Goal: Task Accomplishment & Management: Use online tool/utility

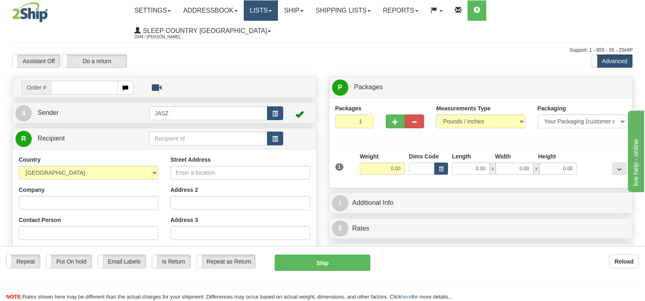
click at [278, 10] on link "Lists" at bounding box center [261, 10] width 34 height 20
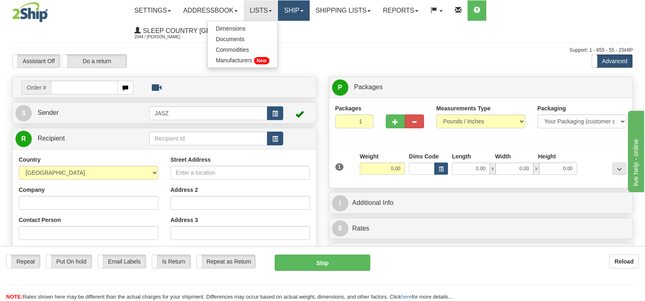
click at [309, 17] on link "Ship" at bounding box center [293, 10] width 31 height 20
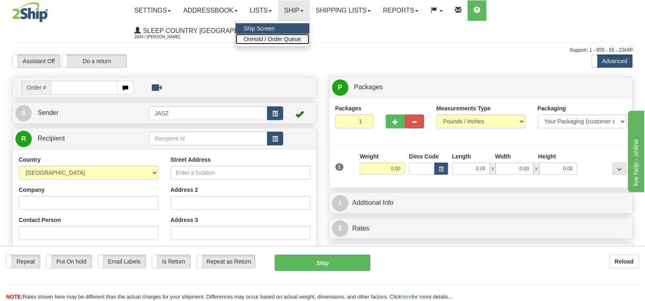
click at [301, 37] on span "OnHold / Order Queue" at bounding box center [272, 39] width 57 height 7
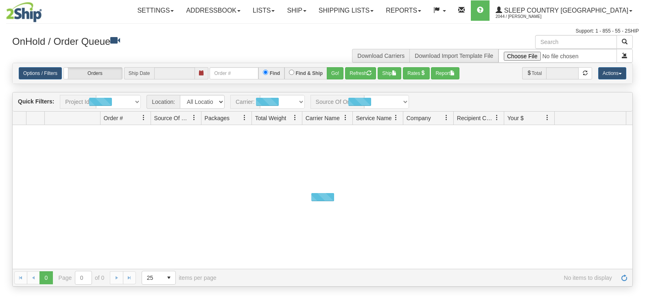
type input "[DATE]"
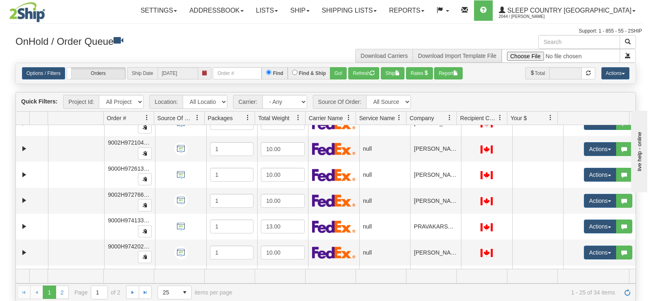
scroll to position [366, 0]
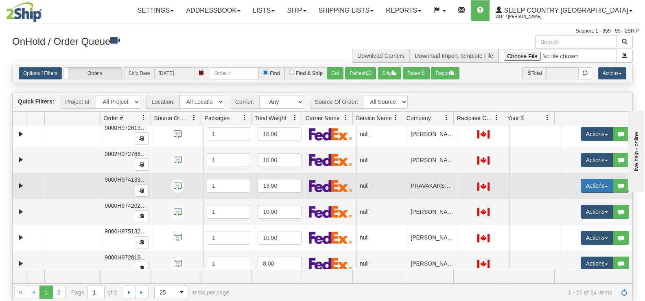
click at [581, 183] on button "Actions" at bounding box center [596, 186] width 33 height 14
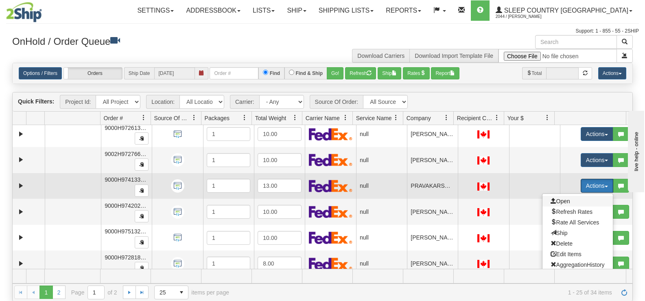
click at [563, 199] on span "Open" at bounding box center [560, 201] width 20 height 7
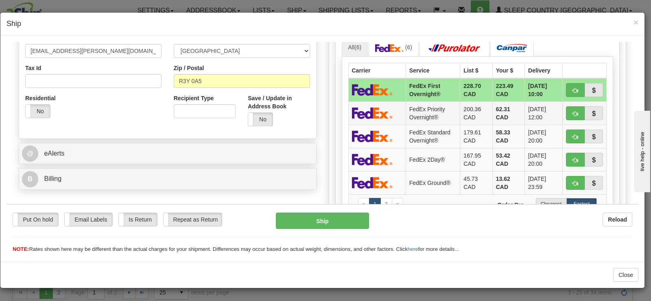
scroll to position [244, 0]
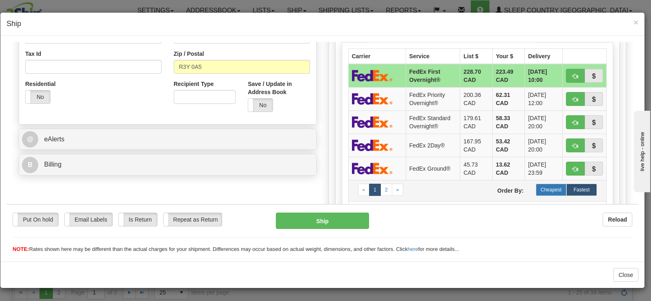
click at [538, 193] on label "Cheapest" at bounding box center [551, 189] width 31 height 12
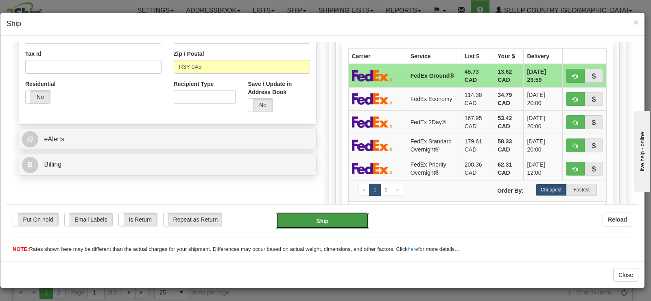
click at [288, 219] on button "Ship" at bounding box center [322, 220] width 93 height 16
type input "92"
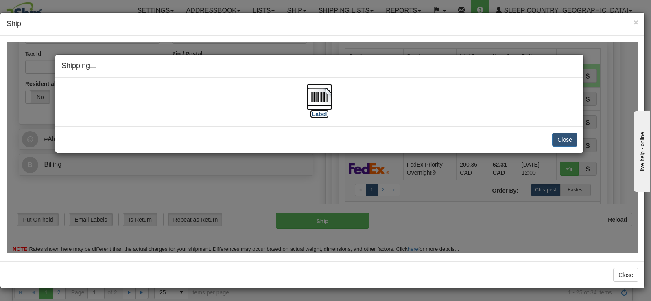
click at [315, 92] on img at bounding box center [319, 96] width 26 height 26
click at [560, 137] on button "Close" at bounding box center [564, 139] width 25 height 14
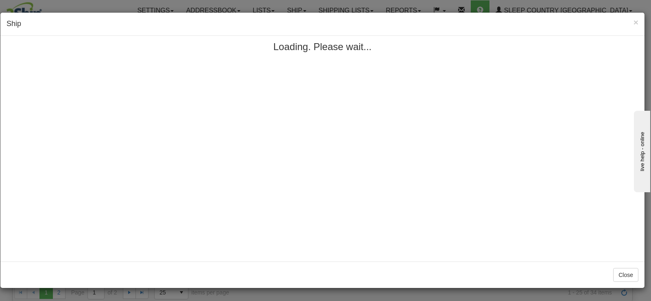
scroll to position [0, 0]
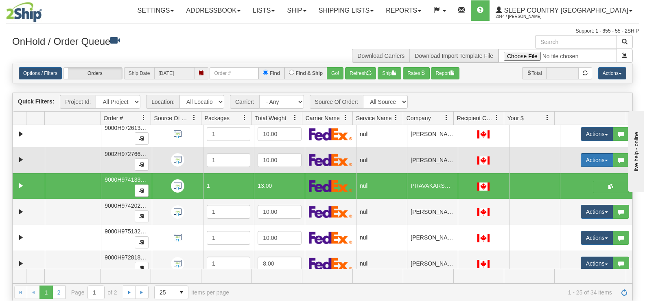
click at [581, 161] on button "Actions" at bounding box center [596, 160] width 33 height 14
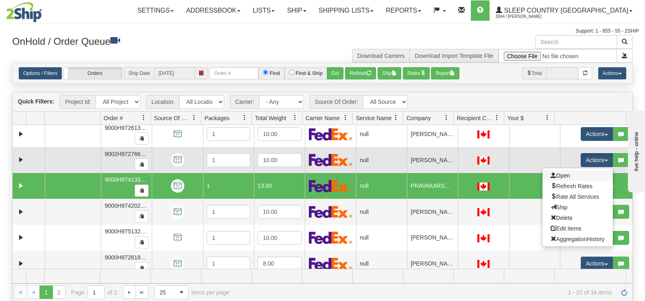
click at [569, 176] on link "Open" at bounding box center [577, 175] width 70 height 11
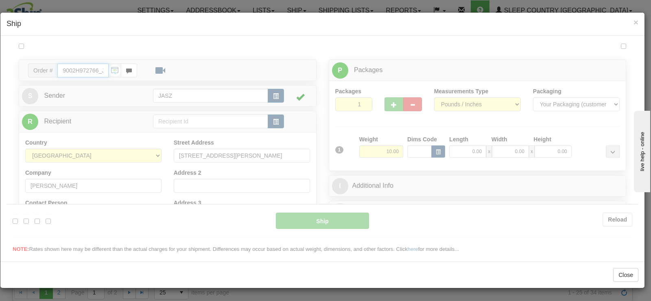
type input "09:58"
type input "16:00"
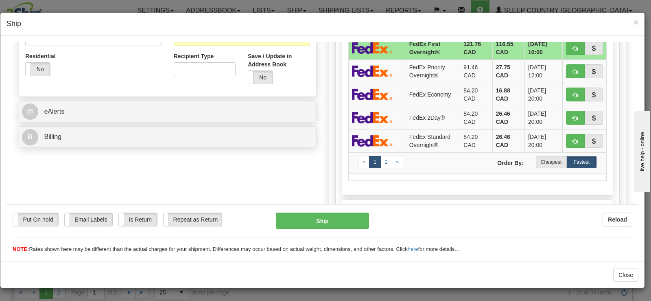
scroll to position [285, 0]
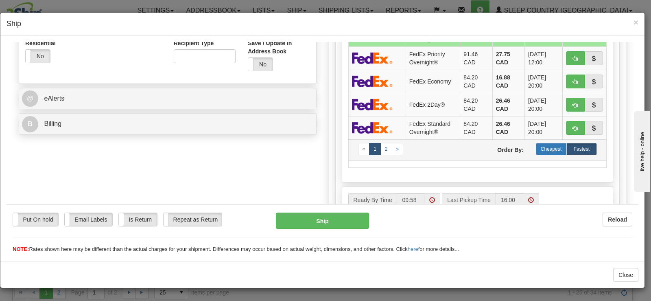
click at [554, 145] on label "Cheapest" at bounding box center [551, 148] width 31 height 12
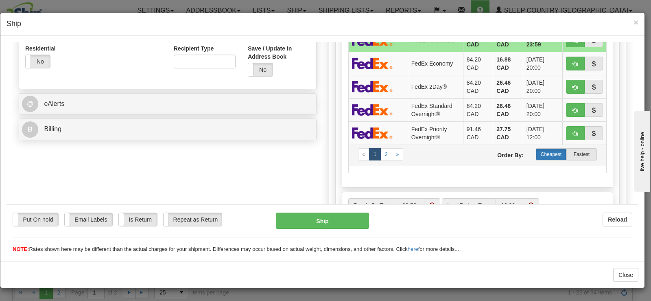
scroll to position [244, 0]
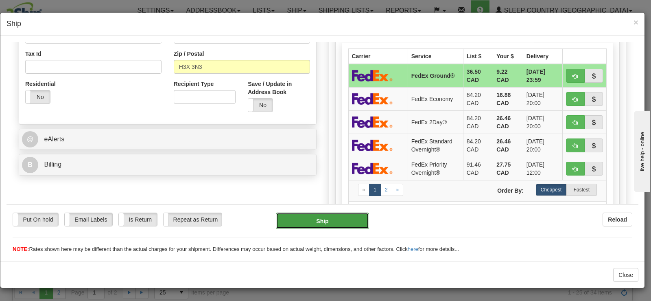
click at [323, 220] on button "Ship" at bounding box center [322, 220] width 93 height 16
type input "92"
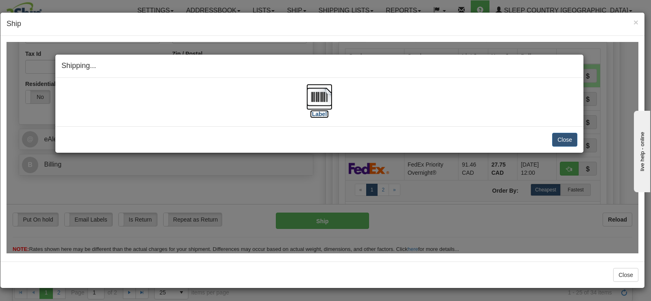
click at [314, 97] on img at bounding box center [319, 96] width 26 height 26
click at [560, 134] on button "Close" at bounding box center [564, 139] width 25 height 14
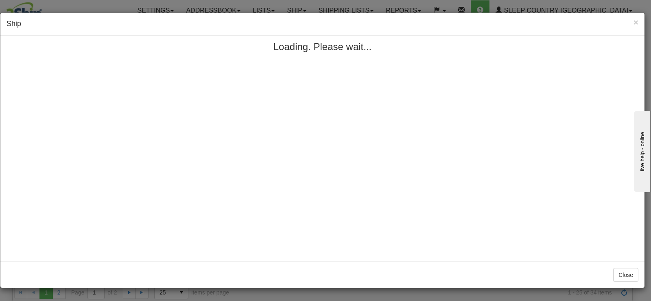
scroll to position [0, 0]
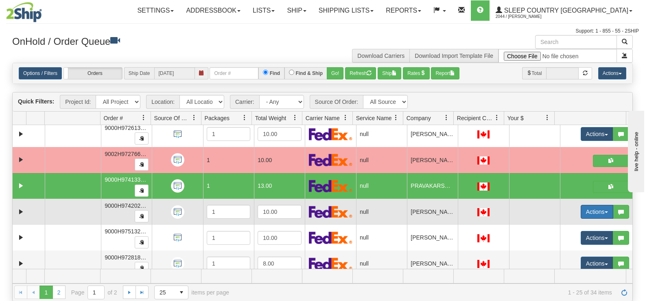
click at [582, 212] on button "Actions" at bounding box center [596, 212] width 33 height 14
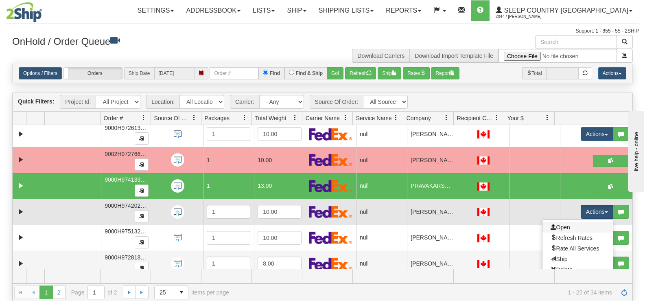
click at [569, 230] on link "Open" at bounding box center [577, 227] width 70 height 11
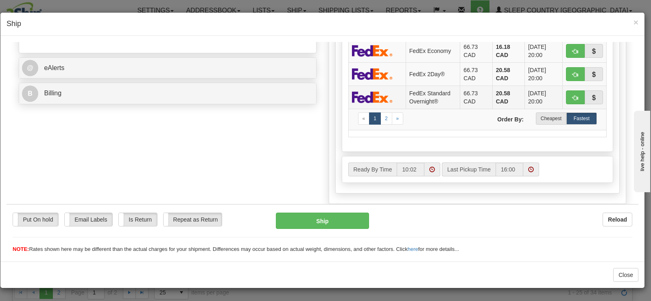
scroll to position [366, 0]
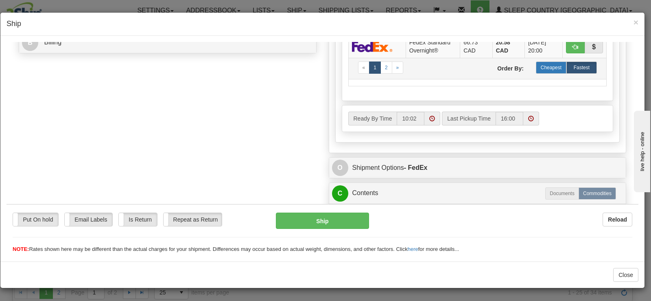
click at [556, 67] on label "Cheapest" at bounding box center [551, 67] width 31 height 12
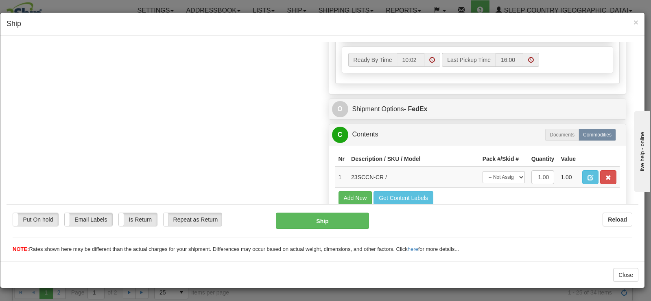
scroll to position [262, 0]
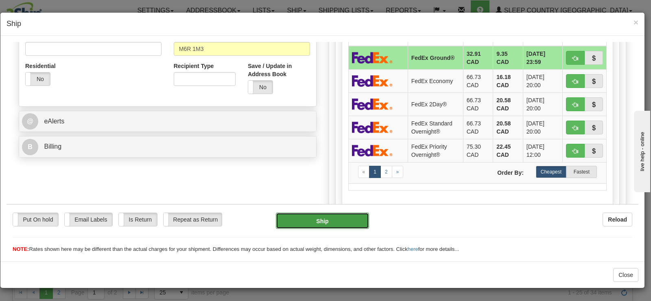
click at [329, 219] on button "Ship" at bounding box center [322, 220] width 93 height 16
type input "92"
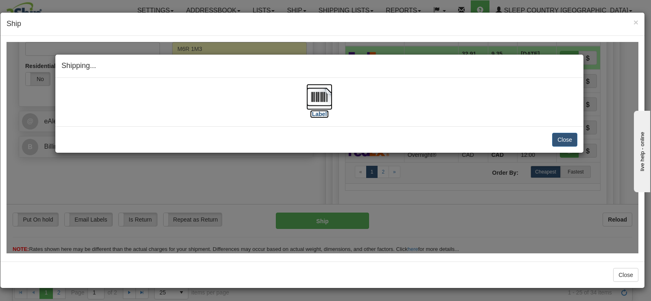
click at [327, 89] on img at bounding box center [319, 96] width 26 height 26
click at [563, 140] on button "Close" at bounding box center [564, 139] width 25 height 14
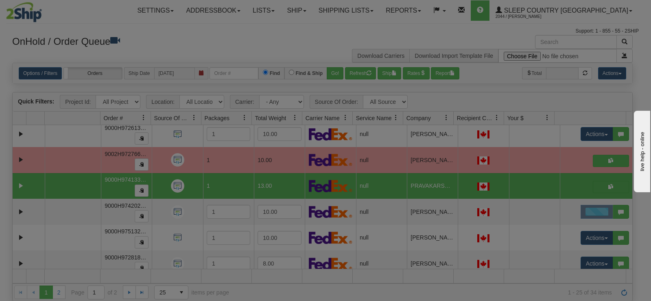
scroll to position [0, 0]
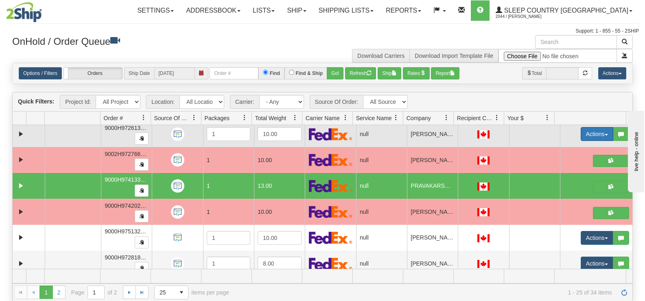
click at [587, 133] on button "Actions" at bounding box center [596, 134] width 33 height 14
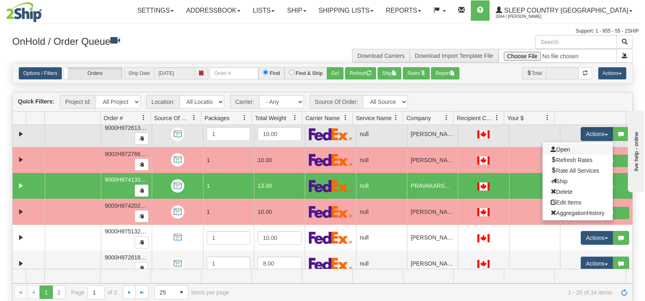
click at [569, 152] on link "Open" at bounding box center [577, 149] width 70 height 11
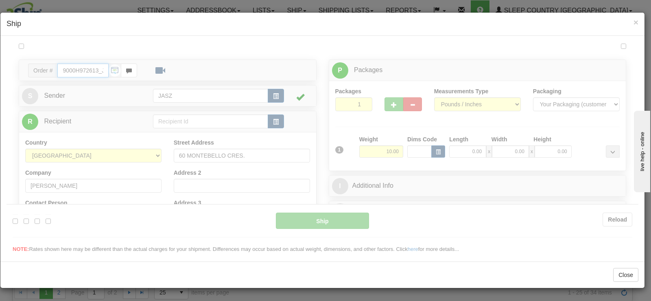
type input "10:06"
type input "16:00"
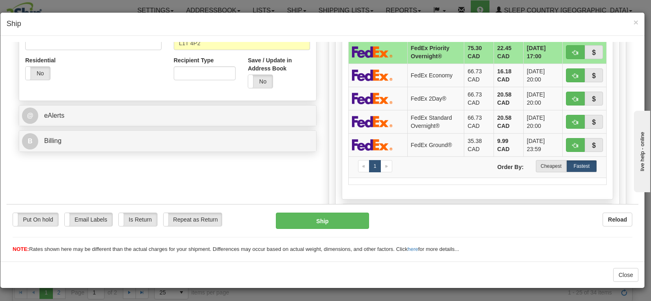
scroll to position [270, 0]
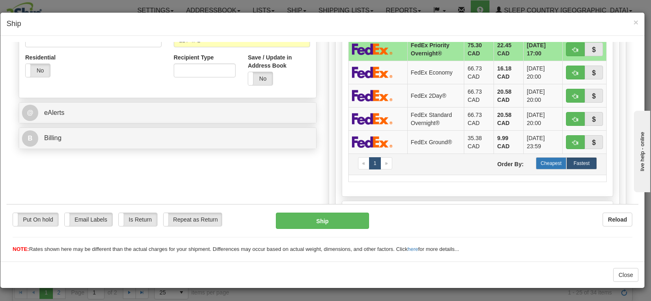
click at [538, 163] on label "Cheapest" at bounding box center [551, 163] width 31 height 12
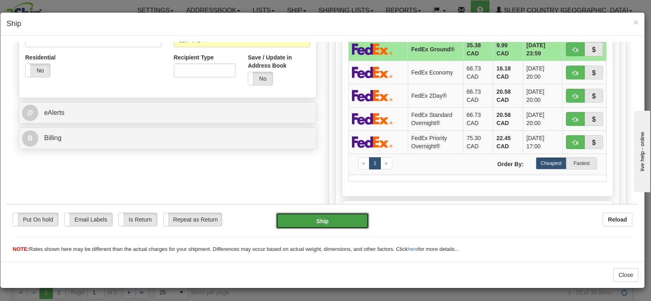
click at [298, 225] on button "Ship" at bounding box center [322, 220] width 93 height 16
type input "92"
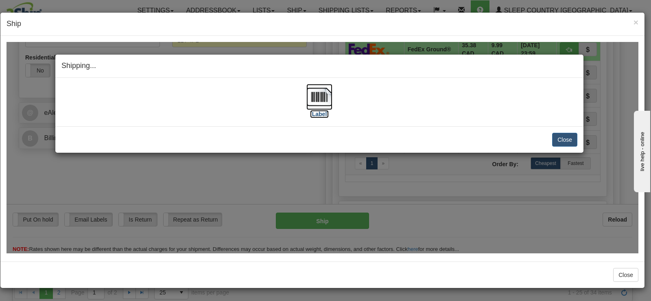
click at [317, 102] on img at bounding box center [319, 96] width 26 height 26
click at [562, 135] on button "Close" at bounding box center [564, 139] width 25 height 14
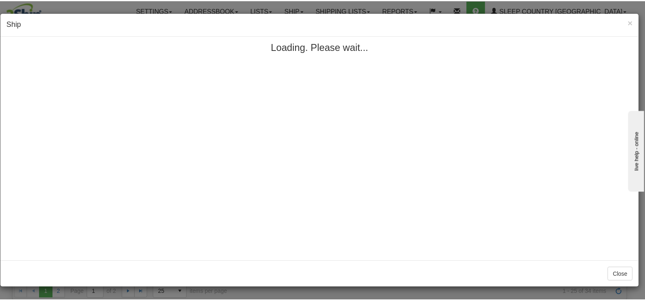
scroll to position [0, 0]
